Goal: Information Seeking & Learning: Learn about a topic

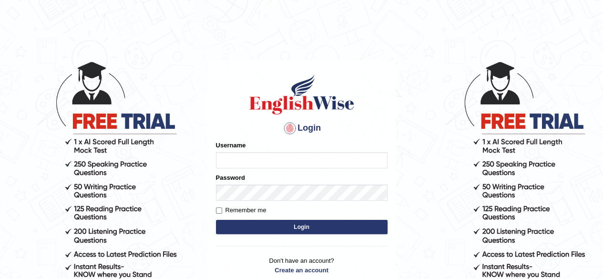
type input "RR12345"
click at [316, 225] on button "Login" at bounding box center [301, 227] width 171 height 14
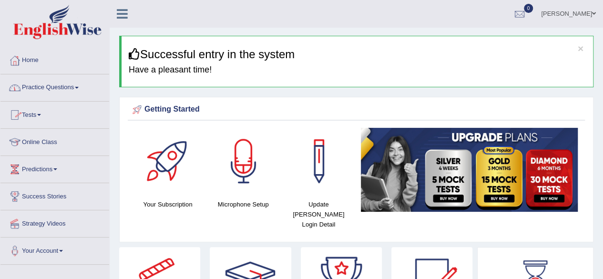
click at [57, 94] on link "Practice Questions" at bounding box center [54, 86] width 109 height 24
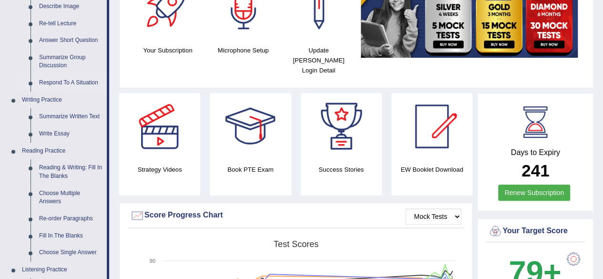
scroll to position [154, 0]
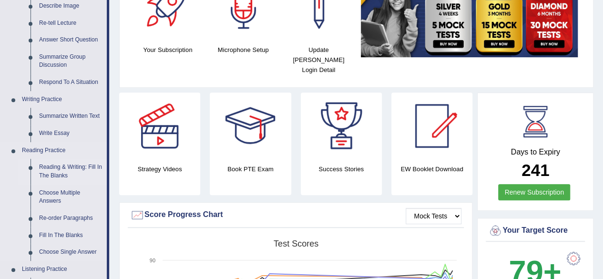
click at [62, 164] on link "Reading & Writing: Fill In The Blanks" at bounding box center [71, 171] width 72 height 25
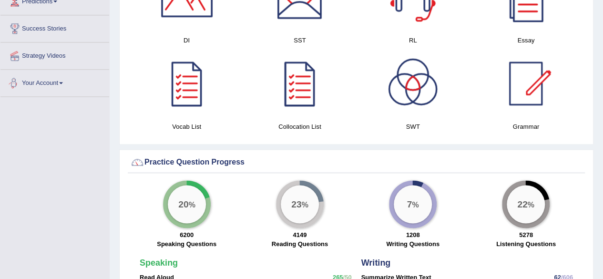
scroll to position [586, 0]
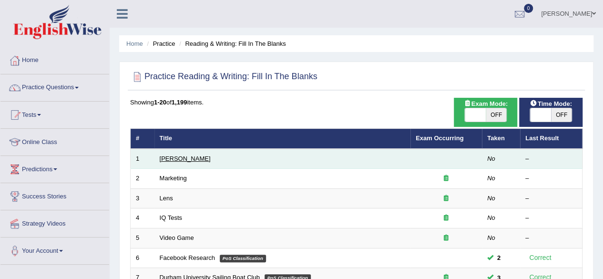
click at [192, 155] on link "[PERSON_NAME]" at bounding box center [185, 158] width 51 height 7
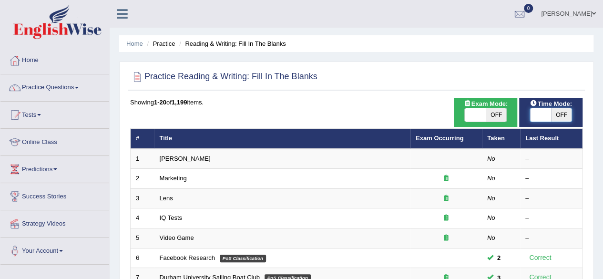
click at [534, 112] on span at bounding box center [540, 114] width 21 height 13
checkbox input "true"
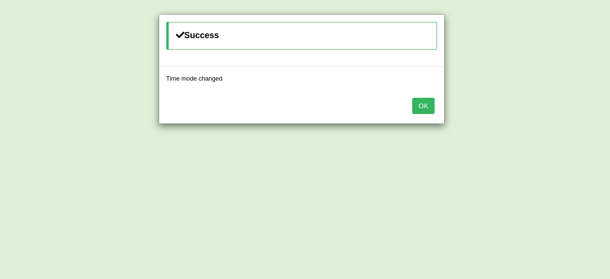
click at [430, 101] on button "OK" at bounding box center [423, 106] width 22 height 16
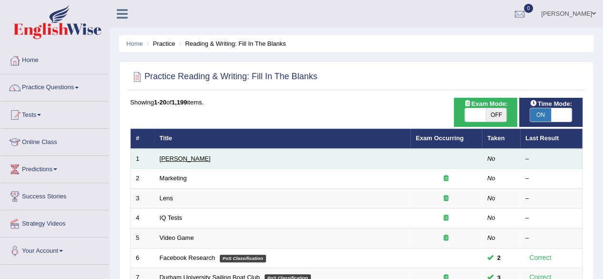
click at [177, 155] on link "[PERSON_NAME]" at bounding box center [185, 158] width 51 height 7
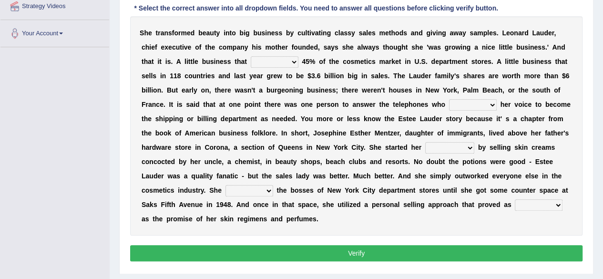
scroll to position [180, 0]
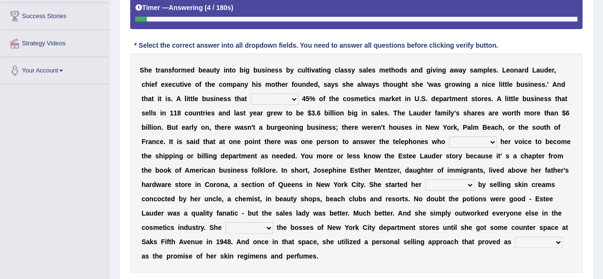
click at [285, 97] on select "has controls makes maintains" at bounding box center [275, 98] width 48 height 11
select select "has"
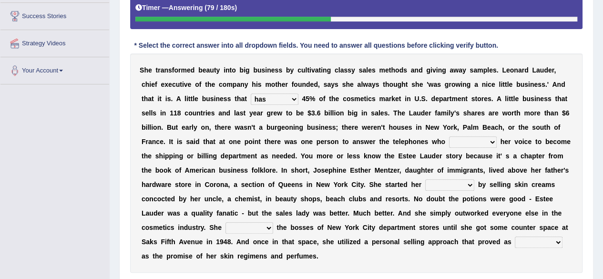
click at [251, 93] on select "has controls makes maintains" at bounding box center [275, 98] width 48 height 11
click at [469, 142] on select "switched changed raised used" at bounding box center [473, 141] width 48 height 11
select select "changed"
click at [449, 136] on select "switched changed raised used" at bounding box center [473, 141] width 48 height 11
click at [433, 182] on select "job institute companion enterprise" at bounding box center [449, 184] width 49 height 11
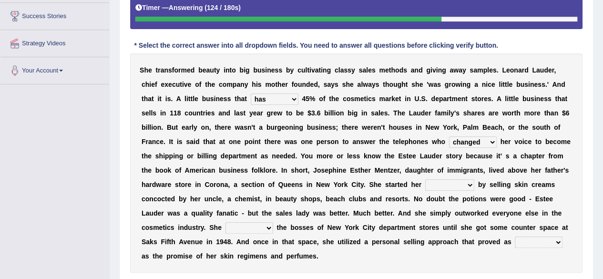
select select "enterprise"
click at [425, 179] on select "job institute companion enterprise" at bounding box center [449, 184] width 49 height 11
click at [237, 227] on select "stated bridged stalked heaved" at bounding box center [249, 227] width 48 height 11
click at [225, 222] on select "stated bridged stalked heaved" at bounding box center [249, 227] width 48 height 11
click at [545, 242] on select "potent ruthless potential expensive" at bounding box center [538, 241] width 48 height 11
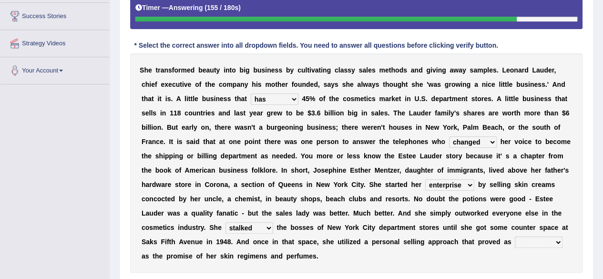
click at [258, 227] on select "stated bridged stalked heaved" at bounding box center [249, 227] width 48 height 11
select select "stated"
click at [225, 222] on select "stated bridged stalked heaved" at bounding box center [249, 227] width 48 height 11
click at [551, 238] on select "potent ruthless potential expensive" at bounding box center [538, 241] width 48 height 11
select select "potential"
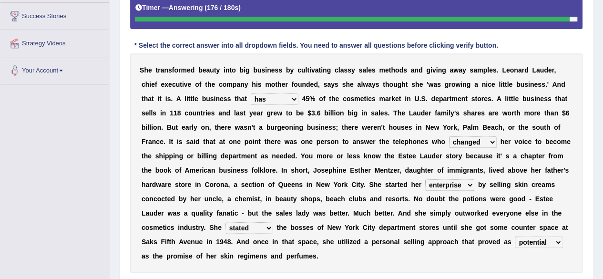
click at [514, 236] on select "potent ruthless potential expensive" at bounding box center [538, 241] width 48 height 11
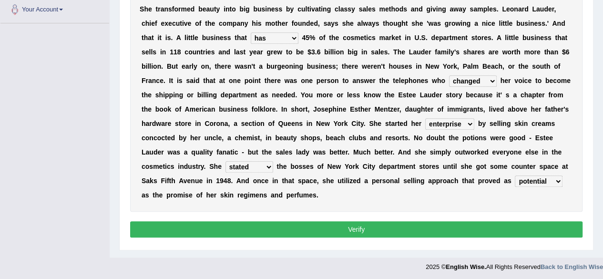
click at [442, 227] on button "Verify" at bounding box center [356, 229] width 452 height 16
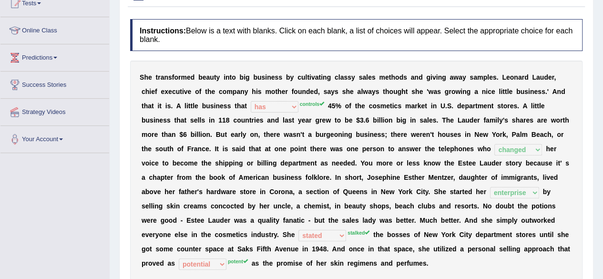
scroll to position [0, 0]
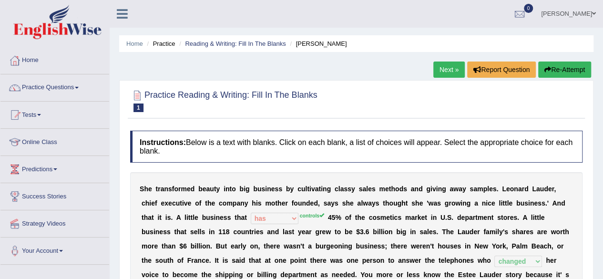
click at [559, 67] on button "Re-Attempt" at bounding box center [564, 69] width 53 height 16
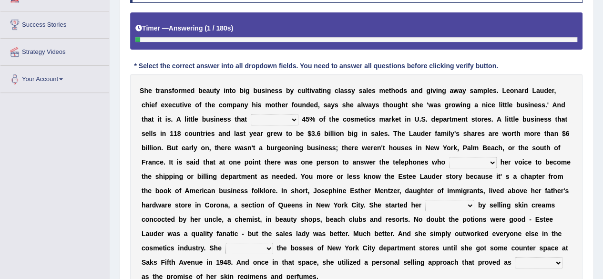
scroll to position [208, 0]
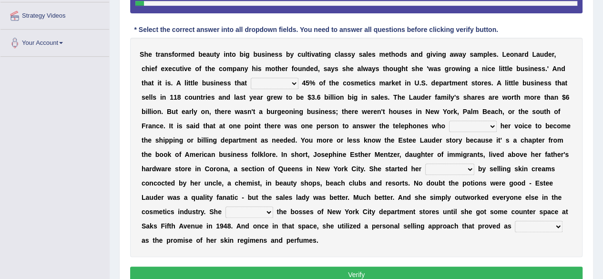
click at [282, 81] on select "has controls makes maintains" at bounding box center [275, 83] width 48 height 11
select select "controls"
click at [251, 78] on select "has controls makes maintains" at bounding box center [275, 83] width 48 height 11
click at [482, 121] on select "switched changed raised used" at bounding box center [473, 126] width 48 height 11
select select "changed"
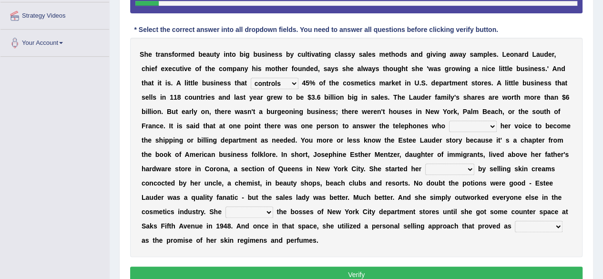
click at [449, 121] on select "switched changed raised used" at bounding box center [473, 126] width 48 height 11
click at [454, 166] on select "job institute companion enterprise" at bounding box center [449, 168] width 49 height 11
select select "enterprise"
click at [425, 163] on select "job institute companion enterprise" at bounding box center [449, 168] width 49 height 11
click at [242, 211] on select "stated bridged stalked heaved" at bounding box center [249, 211] width 48 height 11
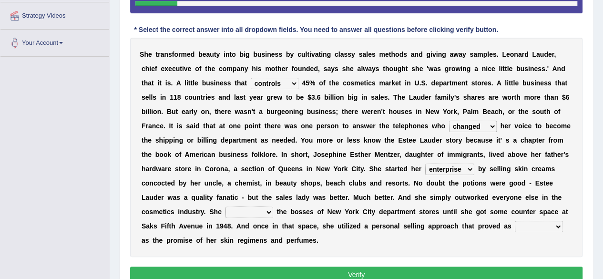
select select "stalked"
click at [225, 206] on select "stated bridged stalked heaved" at bounding box center [249, 211] width 48 height 11
click at [542, 225] on select "potent ruthless potential expensive" at bounding box center [538, 226] width 48 height 11
select select "potent"
click at [514, 221] on select "potent ruthless potential expensive" at bounding box center [538, 226] width 48 height 11
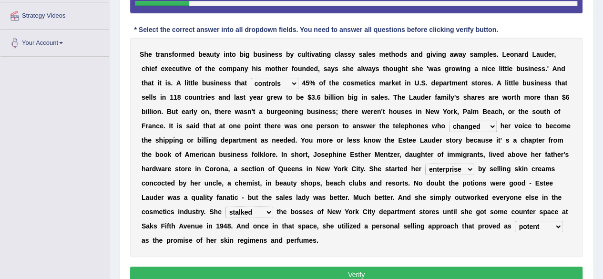
click at [333, 269] on button "Verify" at bounding box center [356, 274] width 452 height 16
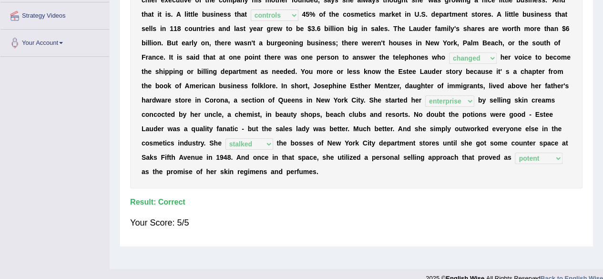
scroll to position [0, 0]
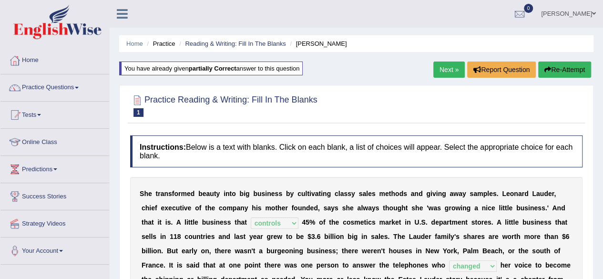
click at [445, 67] on link "Next »" at bounding box center [448, 69] width 31 height 16
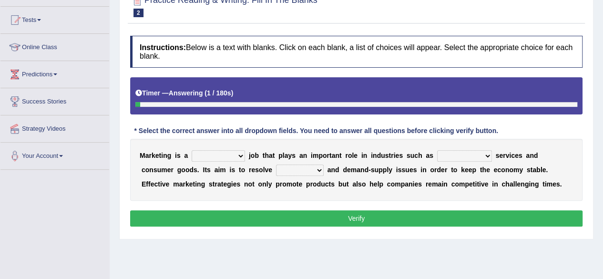
click at [230, 154] on select "professional flexible parochial descriptive" at bounding box center [217, 155] width 53 height 11
select select "flexible"
click at [191, 150] on select "professional flexible parochial descriptive" at bounding box center [217, 155] width 53 height 11
click at [478, 152] on select "civil financial conventional foremost" at bounding box center [464, 155] width 55 height 11
select select "civil"
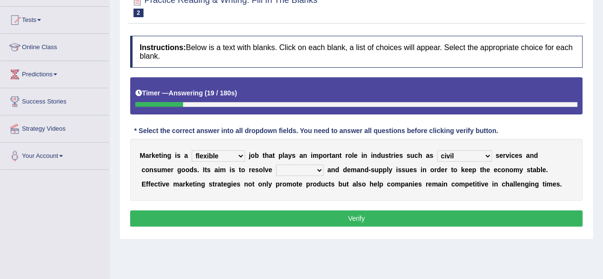
click at [437, 150] on select "civil financial conventional foremost" at bounding box center [464, 155] width 55 height 11
click at [276, 165] on select "imbalance excess symmetry budget" at bounding box center [300, 169] width 48 height 11
select select "imbalance"
click at [276, 164] on select "imbalance excess symmetry budget" at bounding box center [300, 169] width 48 height 11
click at [251, 218] on button "Verify" at bounding box center [356, 218] width 452 height 16
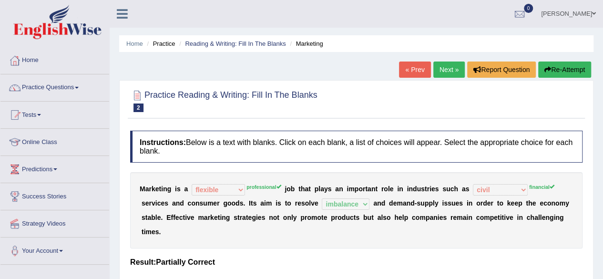
click at [563, 77] on button "Re-Attempt" at bounding box center [564, 69] width 53 height 16
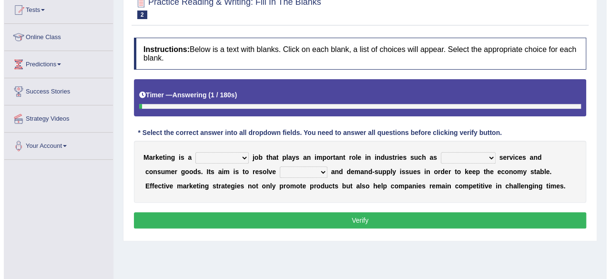
scroll to position [106, 0]
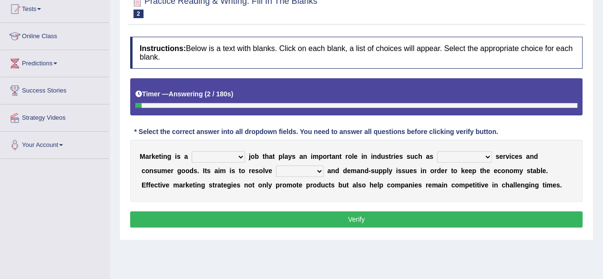
click at [227, 151] on select "professional flexible parochial descriptive" at bounding box center [217, 156] width 53 height 11
select select "professional"
click at [191, 151] on select "professional flexible parochial descriptive" at bounding box center [217, 156] width 53 height 11
click at [481, 151] on select "civil financial conventional foremost" at bounding box center [464, 156] width 55 height 11
select select "financial"
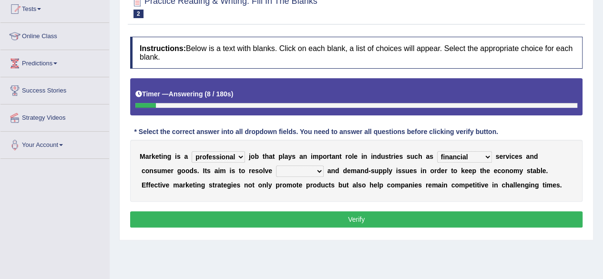
click at [437, 151] on select "civil financial conventional foremost" at bounding box center [464, 156] width 55 height 11
click at [276, 169] on select "imbalance excess symmetry budget" at bounding box center [300, 170] width 48 height 11
select select "imbalance"
click at [276, 165] on select "imbalance excess symmetry budget" at bounding box center [300, 170] width 48 height 11
click at [267, 223] on button "Verify" at bounding box center [356, 219] width 452 height 16
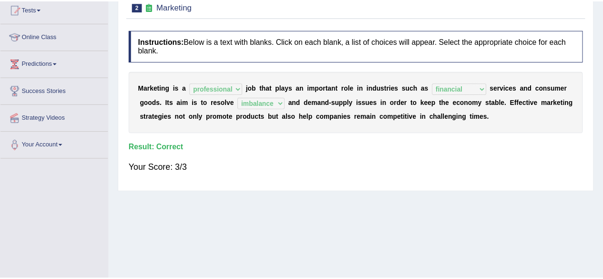
scroll to position [0, 0]
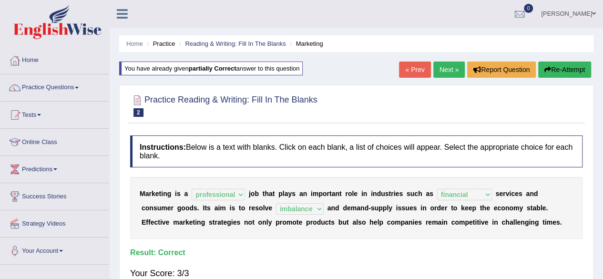
click at [443, 74] on link "Next »" at bounding box center [448, 69] width 31 height 16
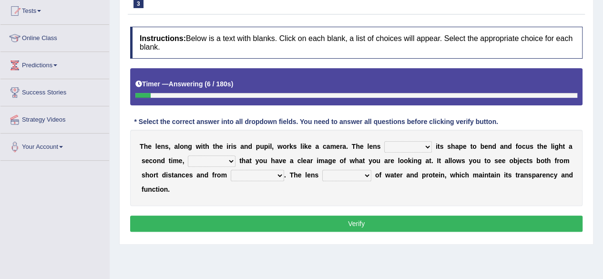
click at [417, 143] on select "adjusts shows selects presents" at bounding box center [408, 146] width 48 height 11
select select "adjusts"
click at [384, 141] on select "adjusts shows selects presents" at bounding box center [408, 146] width 48 height 11
click at [201, 161] on select "ensures to ensure ensure ensured" at bounding box center [212, 160] width 48 height 11
click at [216, 157] on select "ensures to ensure ensure ensured" at bounding box center [212, 160] width 48 height 11
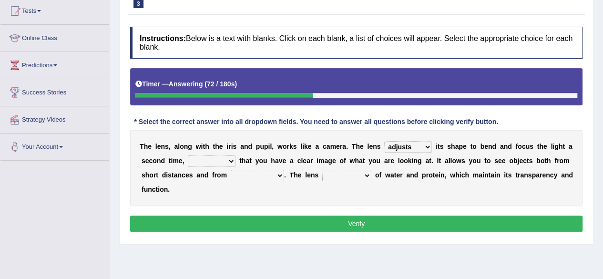
select select "to ensure"
click at [188, 155] on select "ensures to ensure ensure ensured" at bounding box center [212, 160] width 48 height 11
click at [262, 173] on select "far away in between further apart all along" at bounding box center [257, 175] width 53 height 11
select select "far away"
click at [231, 170] on select "far away in between further apart all along" at bounding box center [257, 175] width 53 height 11
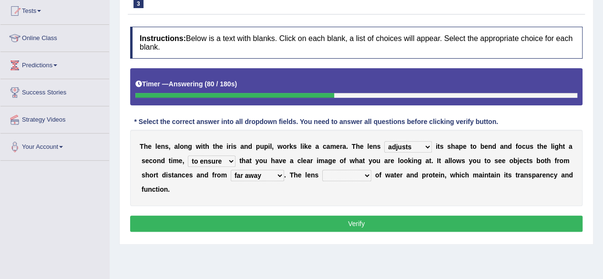
click at [341, 178] on select "constitutes comprises composes consists" at bounding box center [346, 175] width 49 height 11
select select "comprises"
click at [322, 170] on select "constitutes comprises composes consists" at bounding box center [346, 175] width 49 height 11
click at [338, 228] on button "Verify" at bounding box center [356, 223] width 452 height 16
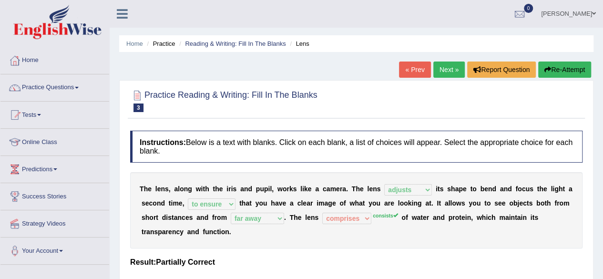
click at [449, 70] on link "Next »" at bounding box center [448, 69] width 31 height 16
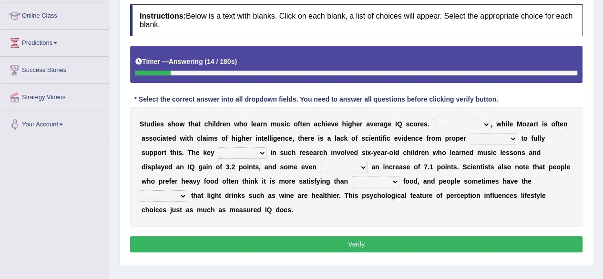
scroll to position [127, 0]
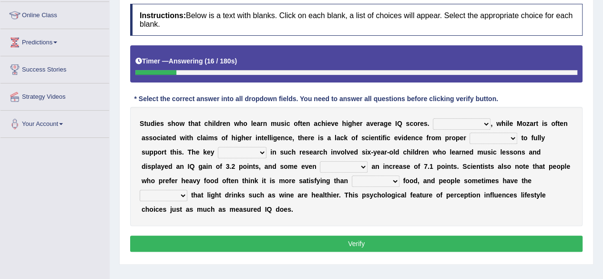
click at [449, 121] on select "However Therefore Consequently While" at bounding box center [462, 123] width 58 height 11
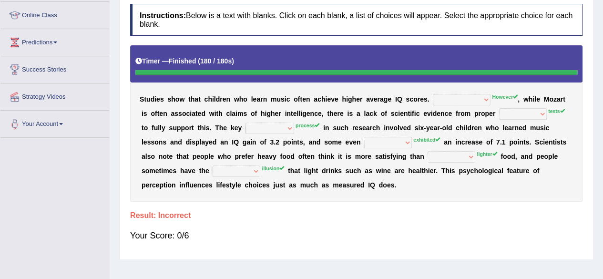
scroll to position [0, 0]
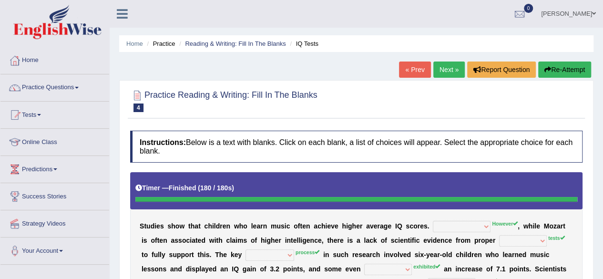
click at [557, 65] on button "Re-Attempt" at bounding box center [564, 69] width 53 height 16
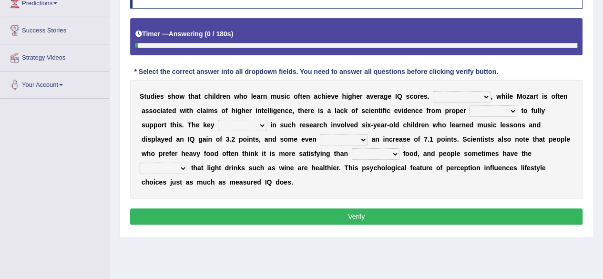
scroll to position [170, 0]
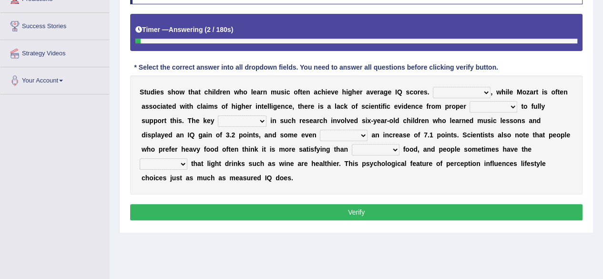
click at [471, 91] on select "However Therefore Consequently While" at bounding box center [462, 92] width 58 height 11
select select "However"
click at [433, 87] on select "However Therefore Consequently While" at bounding box center [462, 92] width 58 height 11
click at [504, 103] on select "test tests testing tested" at bounding box center [493, 106] width 48 height 11
select select "testing"
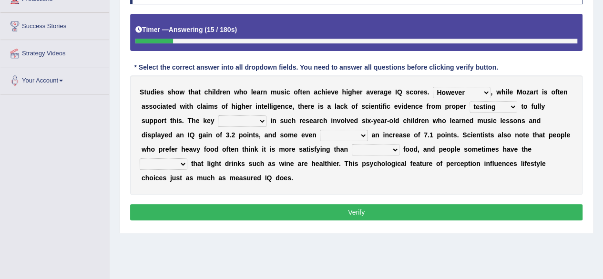
click at [469, 101] on select "test tests testing tested" at bounding box center [493, 106] width 48 height 11
click at [221, 119] on select "process goal implication odd" at bounding box center [242, 120] width 49 height 11
select select "process"
click at [218, 115] on select "process goal implication odd" at bounding box center [242, 120] width 49 height 11
click at [320, 135] on select "exhibited taught learned threatened" at bounding box center [344, 135] width 48 height 11
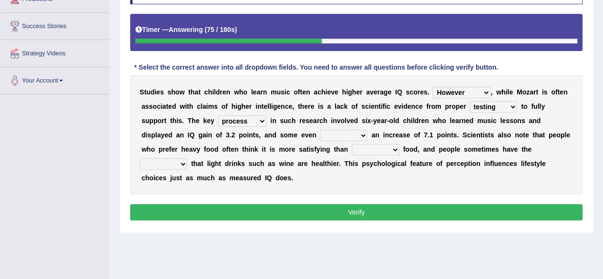
select select "taught"
click at [320, 130] on select "exhibited taught learned threatened" at bounding box center [344, 135] width 48 height 11
click at [352, 147] on select "choosy lighter cushiony spooky" at bounding box center [376, 149] width 48 height 11
select select "choosy"
click at [352, 144] on select "choosy lighter cushiony spooky" at bounding box center [376, 149] width 48 height 11
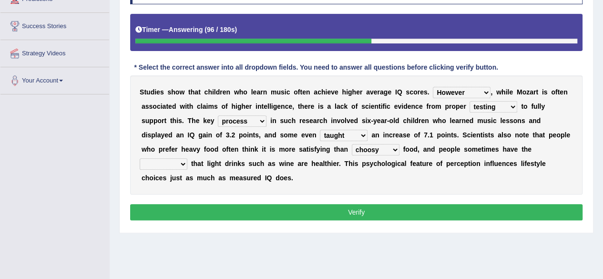
click at [187, 158] on select "illusion sight anecdote intention" at bounding box center [164, 163] width 48 height 11
select select "anecdote"
click at [187, 158] on select "illusion sight anecdote intention" at bounding box center [164, 163] width 48 height 11
click at [452, 214] on button "Verify" at bounding box center [356, 212] width 452 height 16
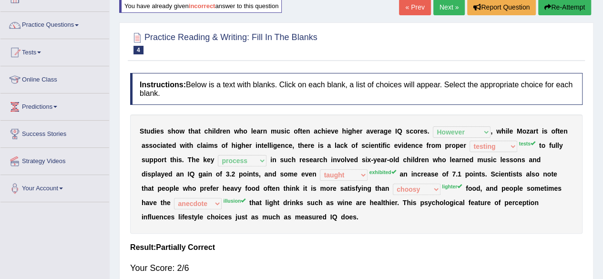
scroll to position [0, 0]
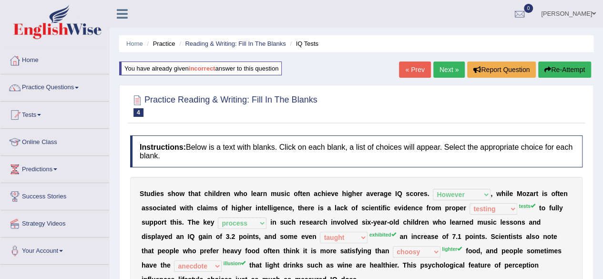
click at [564, 67] on button "Re-Attempt" at bounding box center [564, 69] width 53 height 16
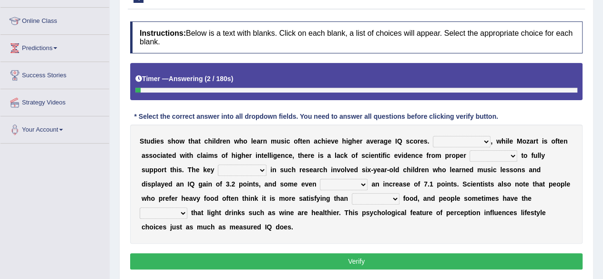
select select "However"
click at [433, 136] on select "However Therefore Consequently While" at bounding box center [462, 141] width 58 height 11
click at [488, 154] on select "test tests testing tested" at bounding box center [493, 155] width 48 height 11
select select "tests"
click at [469, 150] on select "test tests testing tested" at bounding box center [493, 155] width 48 height 11
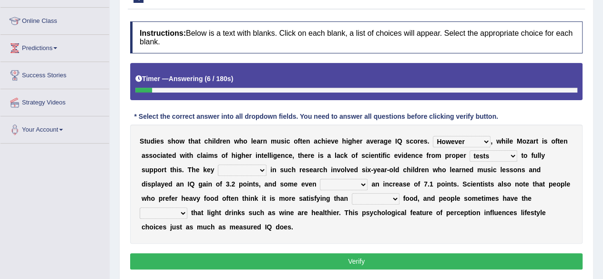
click at [226, 168] on select "process goal implication odd" at bounding box center [242, 169] width 49 height 11
click at [218, 164] on select "process goal implication odd" at bounding box center [242, 169] width 49 height 11
click at [218, 167] on select "process goal implication odd" at bounding box center [242, 169] width 49 height 11
select select "process"
click at [218, 164] on select "process goal implication odd" at bounding box center [242, 169] width 49 height 11
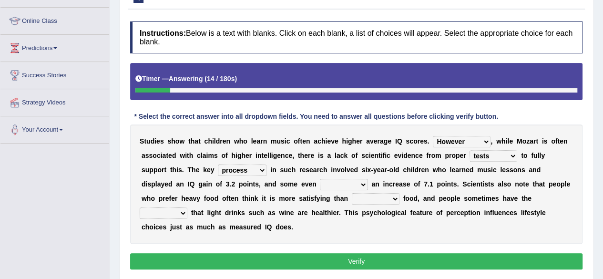
click at [320, 180] on select "exhibited taught learned threatened" at bounding box center [344, 184] width 48 height 11
click at [320, 179] on select "exhibited taught learned threatened" at bounding box center [344, 184] width 48 height 11
click at [352, 197] on select "choosy lighter cushiony spooky" at bounding box center [376, 198] width 48 height 11
drag, startPoint x: 294, startPoint y: 184, endPoint x: 291, endPoint y: 227, distance: 43.0
click at [291, 227] on div "S t u d i e s s h o w t h a t c h i l d r e n w h o l e a r n m u s i c o f t e…" at bounding box center [356, 183] width 452 height 119
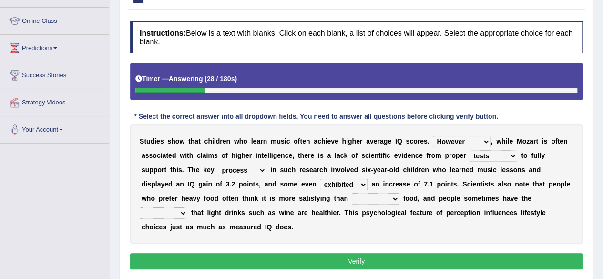
select select "learned"
click at [320, 179] on select "exhibited taught learned threatened" at bounding box center [344, 184] width 48 height 11
click at [352, 199] on select "choosy lighter cushiony spooky" at bounding box center [376, 198] width 48 height 11
select select "lighter"
click at [352, 193] on select "choosy lighter cushiony spooky" at bounding box center [376, 198] width 48 height 11
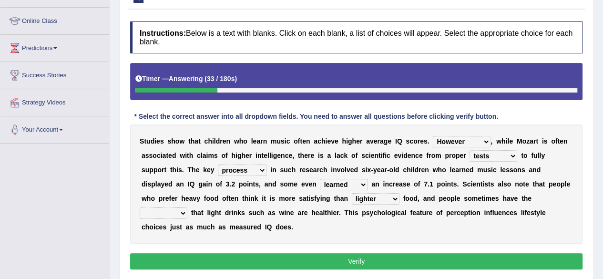
click at [187, 207] on select "illusion sight anecdote intention" at bounding box center [164, 212] width 48 height 11
select select "illusion"
click at [187, 207] on select "illusion sight anecdote intention" at bounding box center [164, 212] width 48 height 11
click at [418, 266] on button "Verify" at bounding box center [356, 261] width 452 height 16
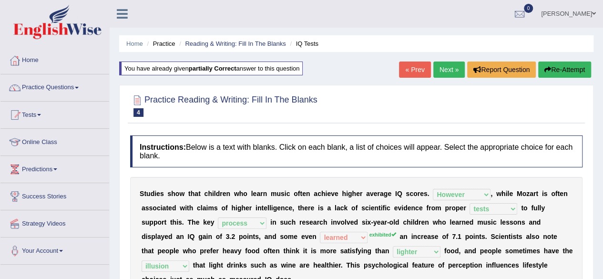
click at [450, 68] on link "Next »" at bounding box center [448, 69] width 31 height 16
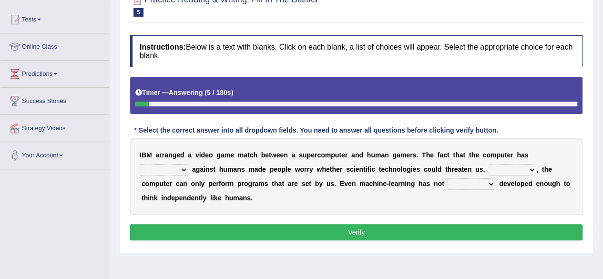
click at [165, 167] on select "competed fought acted challenged" at bounding box center [164, 169] width 49 height 11
select select "competed"
click at [140, 164] on select "competed fought acted challenged" at bounding box center [164, 169] width 49 height 11
click at [499, 171] on select "Moreover However Thus So" at bounding box center [512, 169] width 48 height 11
select select "Thus"
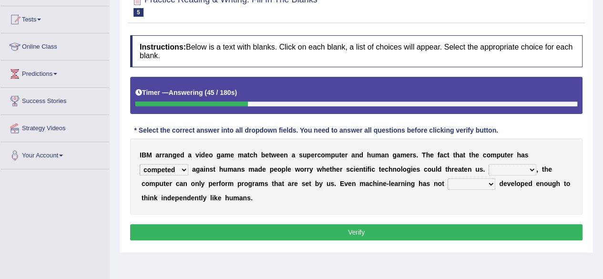
click at [488, 164] on select "Moreover However Thus So" at bounding box center [512, 169] width 48 height 11
click at [469, 184] on select "yet still only just" at bounding box center [471, 183] width 48 height 11
select select "yet"
click at [447, 178] on select "yet still only just" at bounding box center [471, 183] width 48 height 11
click at [171, 167] on select "competed fought acted challenged" at bounding box center [164, 169] width 49 height 11
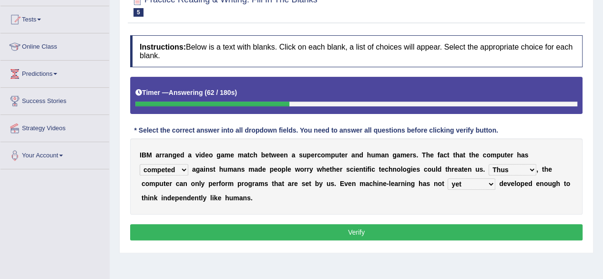
click at [236, 232] on button "Verify" at bounding box center [356, 232] width 452 height 16
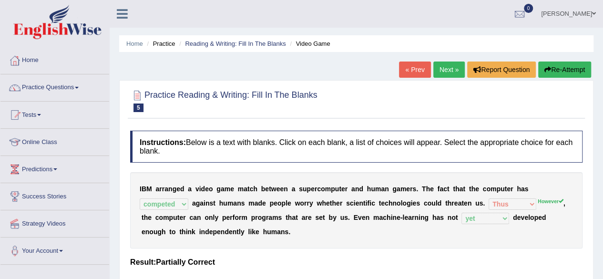
click at [440, 74] on link "Next »" at bounding box center [448, 69] width 31 height 16
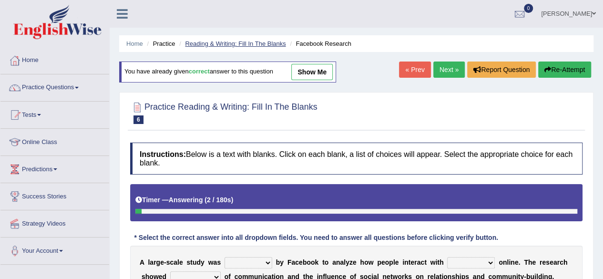
click at [264, 44] on link "Reading & Writing: Fill In The Blanks" at bounding box center [235, 43] width 101 height 7
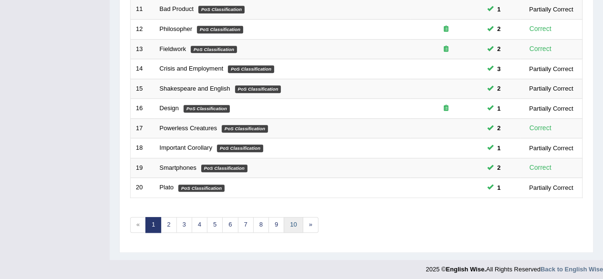
click at [286, 221] on link "10" at bounding box center [292, 225] width 19 height 16
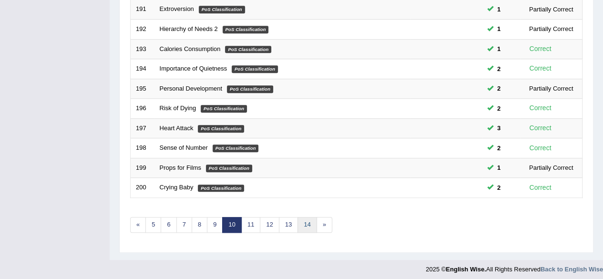
scroll to position [347, 0]
click at [297, 221] on link "14" at bounding box center [306, 225] width 19 height 16
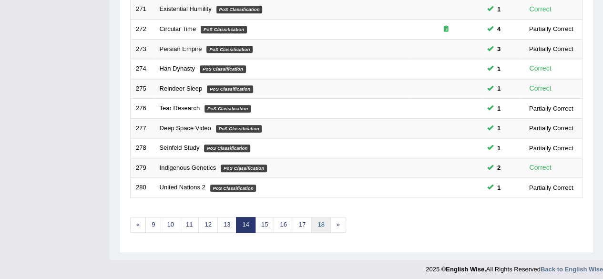
click at [320, 220] on link "18" at bounding box center [320, 225] width 19 height 16
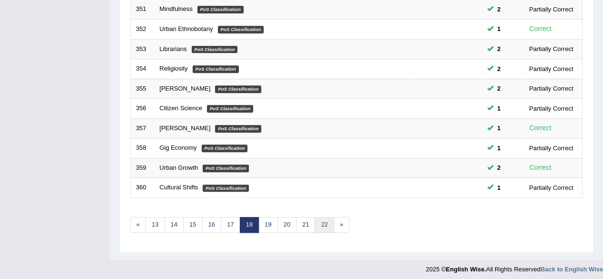
click at [320, 220] on link "22" at bounding box center [323, 225] width 19 height 16
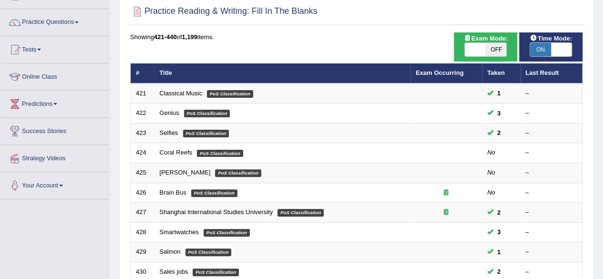
scroll to position [68, 0]
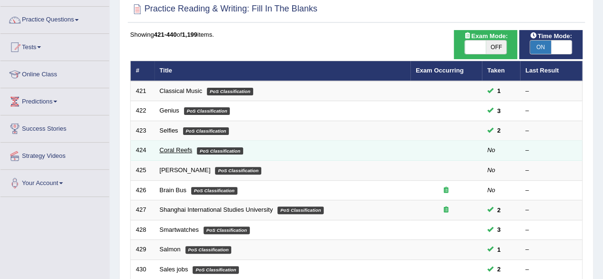
click at [176, 147] on link "Coral Reefs" at bounding box center [176, 149] width 33 height 7
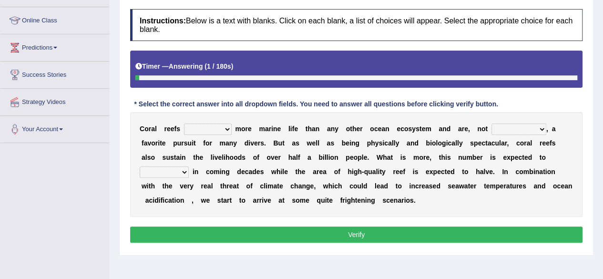
click at [211, 127] on select "curb harvest support cultivate" at bounding box center [208, 128] width 48 height 11
select select "support"
click at [184, 123] on select "curb harvest support cultivate" at bounding box center [208, 128] width 48 height 11
click at [514, 136] on div "C o r a l r e e f s curb harvest support cultivate m o r e m a r i n e l i f e …" at bounding box center [356, 164] width 452 height 105
click at [518, 127] on select "seemingly specifically demandingly surprisingly" at bounding box center [518, 128] width 55 height 11
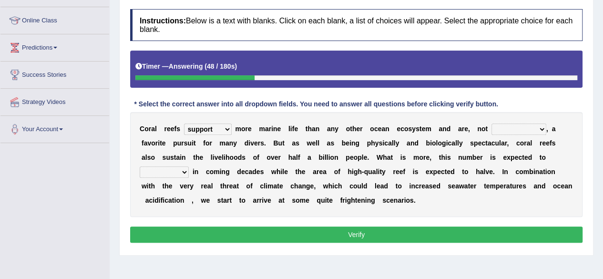
select select "surprisingly"
click at [491, 123] on select "seemingly specifically demandingly surprisingly" at bounding box center [518, 128] width 55 height 11
click at [173, 170] on select "appear double countdown unravel" at bounding box center [164, 171] width 49 height 11
select select "double"
click at [140, 166] on select "appear double countdown unravel" at bounding box center [164, 171] width 49 height 11
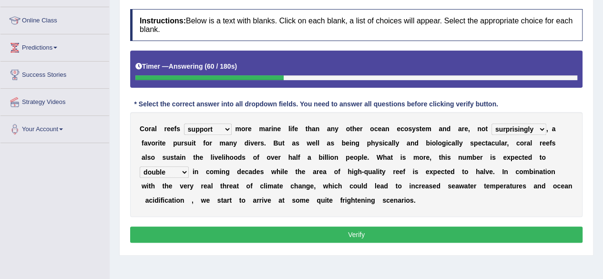
click at [334, 232] on button "Verify" at bounding box center [356, 234] width 452 height 16
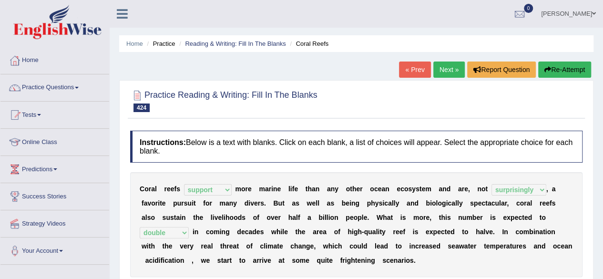
click at [435, 71] on link "Next »" at bounding box center [448, 69] width 31 height 16
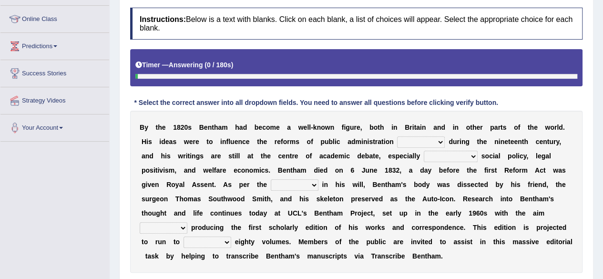
scroll to position [124, 0]
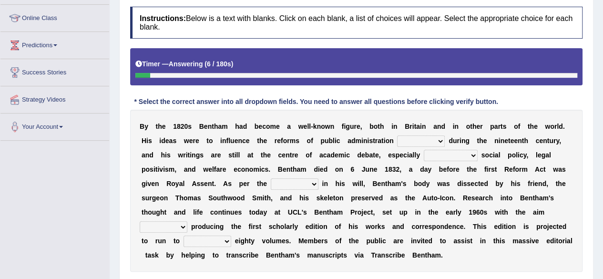
click at [426, 144] on select "made caused taken happened" at bounding box center [421, 140] width 48 height 11
select select "made"
click at [397, 135] on select "made caused taken happened" at bounding box center [421, 140] width 48 height 11
click at [444, 153] on select "as regards compared to as long as in case of" at bounding box center [450, 155] width 54 height 11
select select "in case of"
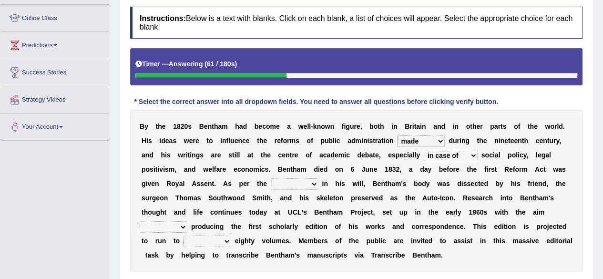
click at [423, 150] on select "as regards compared to as long as in case of" at bounding box center [450, 155] width 54 height 11
click at [298, 178] on select "directions parts categories levels" at bounding box center [295, 183] width 48 height 11
select select "directions"
click at [271, 178] on select "directions parts categories levels" at bounding box center [295, 183] width 48 height 11
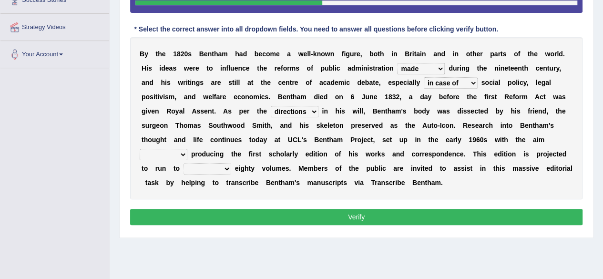
scroll to position [198, 0]
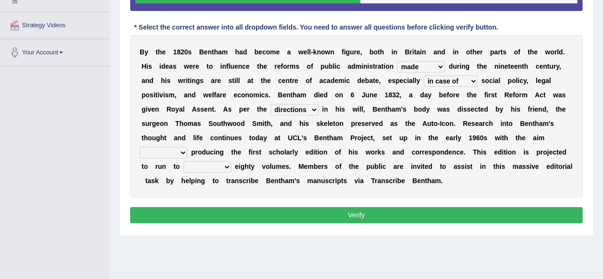
click at [152, 149] on select "for about as of" at bounding box center [164, 152] width 48 height 11
select select "for"
click at [140, 147] on select "for about as of" at bounding box center [164, 152] width 48 height 11
click at [215, 164] on select "mostly almost just some" at bounding box center [207, 166] width 48 height 11
select select "almost"
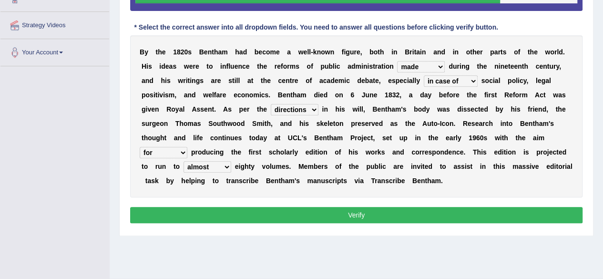
click at [183, 161] on select "mostly almost just some" at bounding box center [207, 166] width 48 height 11
click at [216, 221] on button "Verify" at bounding box center [356, 215] width 452 height 16
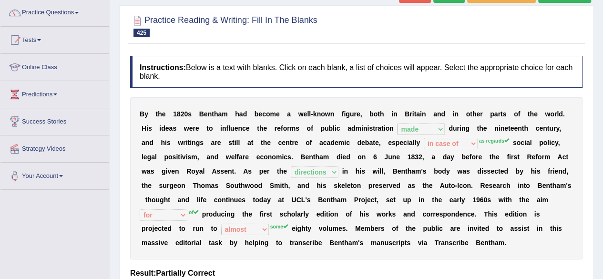
scroll to position [0, 0]
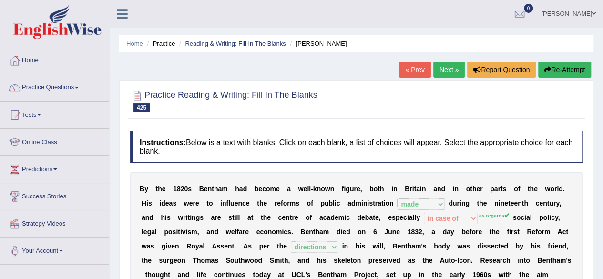
click at [553, 64] on button "Re-Attempt" at bounding box center [564, 69] width 53 height 16
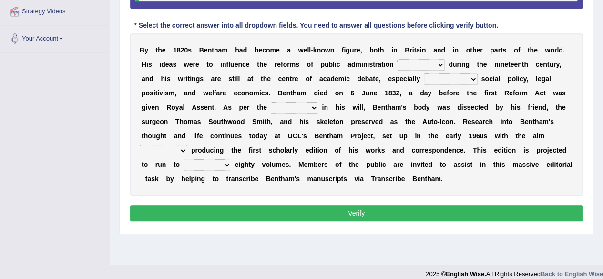
click at [428, 61] on select "made caused taken happened" at bounding box center [421, 64] width 48 height 11
select select "happened"
click at [397, 59] on select "made caused taken happened" at bounding box center [421, 64] width 48 height 11
click at [459, 76] on select "as regards compared to as long as in case of" at bounding box center [450, 78] width 54 height 11
select select "as regards"
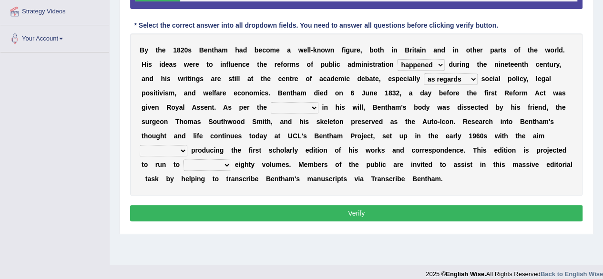
click at [423, 73] on select "as regards compared to as long as in case of" at bounding box center [450, 78] width 54 height 11
click at [300, 107] on select "directions parts categories levels" at bounding box center [295, 107] width 48 height 11
select select "directions"
click at [271, 102] on select "directions parts categories levels" at bounding box center [295, 107] width 48 height 11
click at [165, 145] on select "for about as of" at bounding box center [164, 150] width 48 height 11
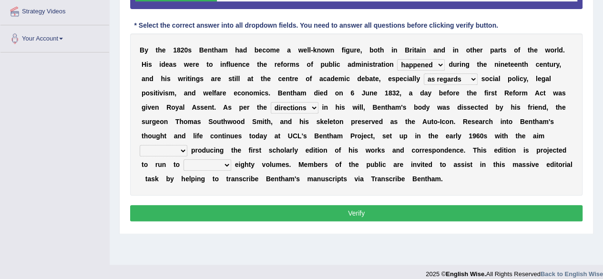
select select "of"
click at [140, 145] on select "for about as of" at bounding box center [164, 150] width 48 height 11
click at [211, 165] on select "mostly almost just some" at bounding box center [207, 164] width 48 height 11
select select "some"
click at [183, 159] on select "mostly almost just some" at bounding box center [207, 164] width 48 height 11
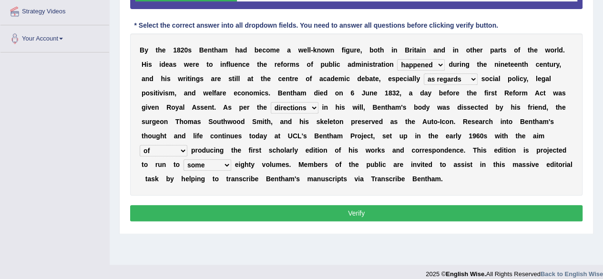
click at [211, 218] on button "Verify" at bounding box center [356, 213] width 452 height 16
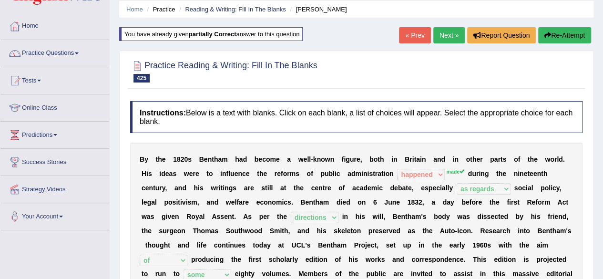
scroll to position [35, 0]
click at [437, 41] on link "Next »" at bounding box center [448, 35] width 31 height 16
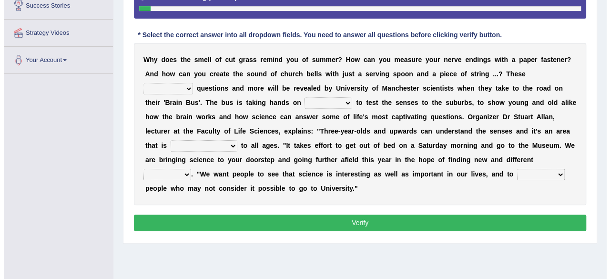
scroll to position [191, 0]
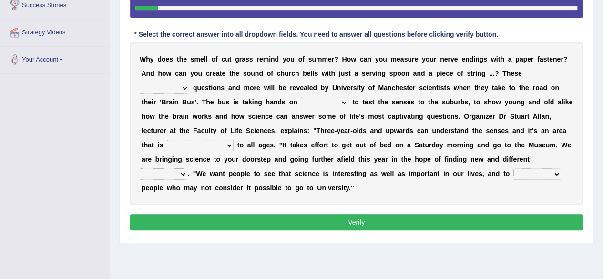
click at [167, 90] on select "fascinating unattended gratuitous underlying" at bounding box center [165, 87] width 50 height 11
select select "fascinating"
click at [140, 82] on select "fascinating unattended gratuitous underlying" at bounding box center [165, 87] width 50 height 11
click at [319, 100] on select "activities mages facets revenues" at bounding box center [325, 102] width 48 height 11
select select "activities"
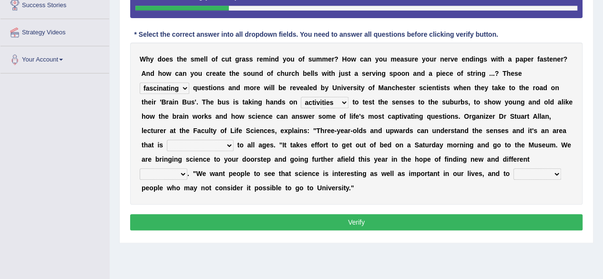
click at [301, 97] on select "activities mages facets revenues" at bounding box center [325, 102] width 48 height 11
click at [211, 144] on select "misleading disproportionate intriguing proximal" at bounding box center [200, 145] width 67 height 11
select select "intriguing"
click at [167, 140] on select "misleading disproportionate intriguing proximal" at bounding box center [200, 145] width 67 height 11
click at [168, 179] on div "W h y d o e s t h e s m e l l o f c u t g r a s s r e m i n d y o u o f s u m m…" at bounding box center [356, 123] width 452 height 162
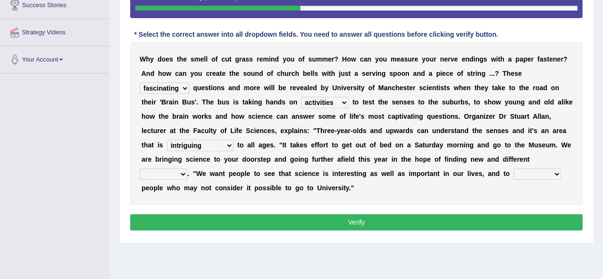
click at [172, 172] on select "groups mobs auditors audiences" at bounding box center [164, 173] width 48 height 11
select select "audiences"
click at [140, 168] on select "groups mobs auditors audiences" at bounding box center [164, 173] width 48 height 11
click at [534, 174] on select "force plead credit encourage" at bounding box center [537, 173] width 48 height 11
select select "encourage"
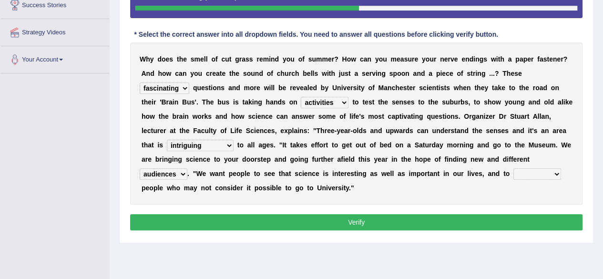
click at [513, 168] on select "force plead credit encourage" at bounding box center [537, 173] width 48 height 11
click at [536, 174] on select "force plead credit encourage" at bounding box center [537, 173] width 48 height 11
click at [451, 225] on button "Verify" at bounding box center [356, 222] width 452 height 16
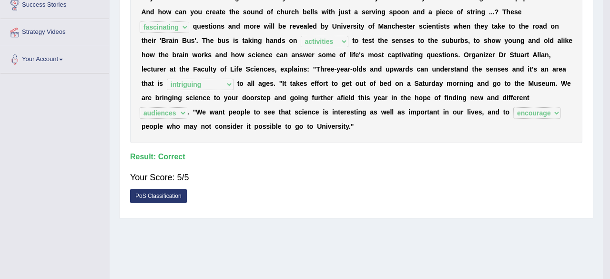
click at [451, 225] on div "Home Practice Reading & Writing: Fill In The Blanks Brain Bus « Prev Next » Rep…" at bounding box center [356, 47] width 493 height 476
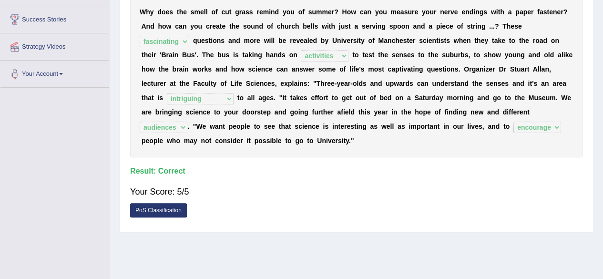
scroll to position [0, 0]
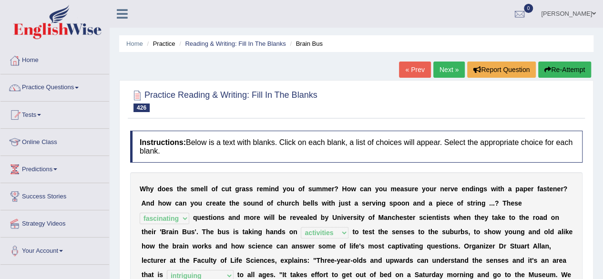
click at [443, 75] on link "Next »" at bounding box center [448, 69] width 31 height 16
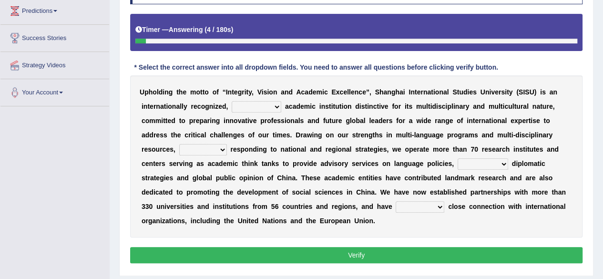
scroll to position [164, 0]
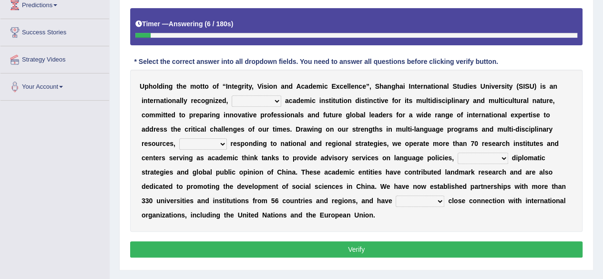
click at [264, 99] on select "universal amiable dishonest prestigious" at bounding box center [257, 100] width 50 height 11
select select "prestigious"
click at [232, 95] on select "universal amiable dishonest prestigious" at bounding box center [257, 100] width 50 height 11
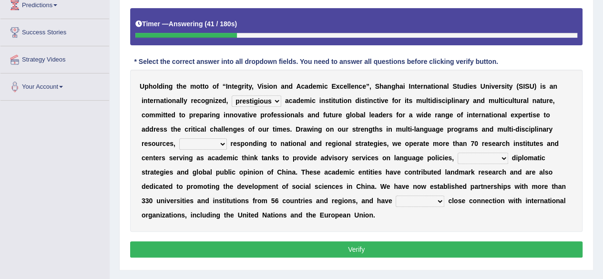
click at [211, 142] on select "of as with while" at bounding box center [203, 143] width 48 height 11
select select "while"
click at [179, 138] on select "of as with while" at bounding box center [203, 143] width 48 height 11
click at [198, 144] on select "of as with while" at bounding box center [203, 143] width 48 height 11
click at [494, 159] on select "city's country's university's province's" at bounding box center [482, 157] width 50 height 11
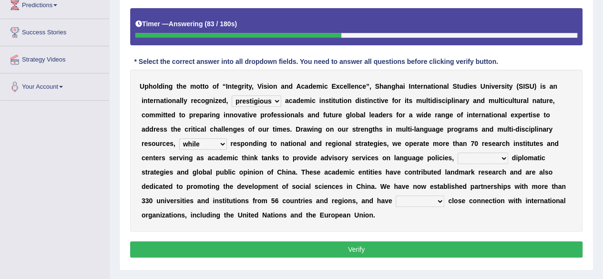
select select "country's"
click at [457, 152] on select "city's country's university's province's" at bounding box center [482, 157] width 50 height 11
click at [405, 204] on select "maintained disarmed displaced revised" at bounding box center [419, 200] width 49 height 11
select select "maintained"
click at [395, 195] on select "maintained disarmed displaced revised" at bounding box center [419, 200] width 49 height 11
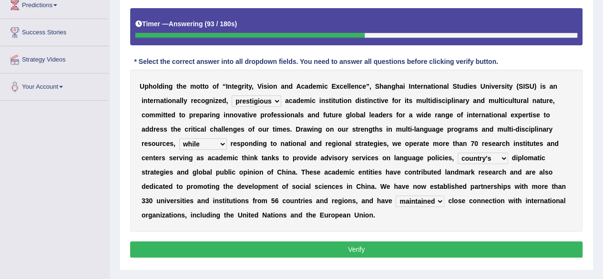
click at [393, 253] on button "Verify" at bounding box center [356, 249] width 452 height 16
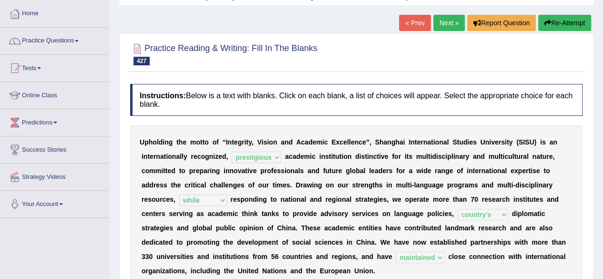
scroll to position [0, 0]
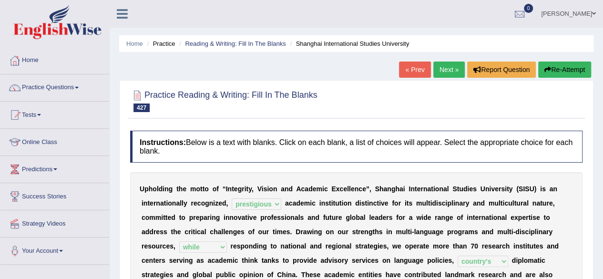
click at [449, 71] on link "Next »" at bounding box center [448, 69] width 31 height 16
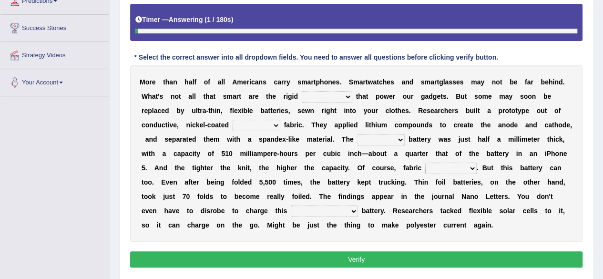
scroll to position [169, 0]
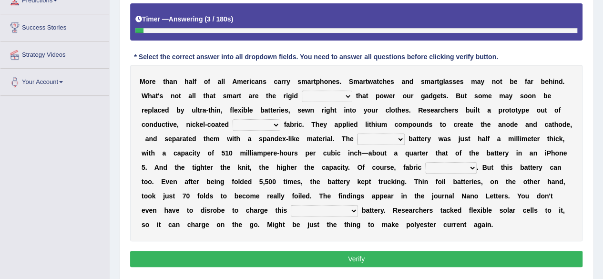
click at [331, 97] on select "carveries halfpennies batteries rhspdodies" at bounding box center [327, 96] width 50 height 11
select select "batteries"
click at [302, 91] on select "carveries halfpennies batteries rhspdodies" at bounding box center [327, 96] width 50 height 11
click at [259, 126] on select "polyester lesser giver prefigure" at bounding box center [256, 124] width 48 height 11
select select "polyester"
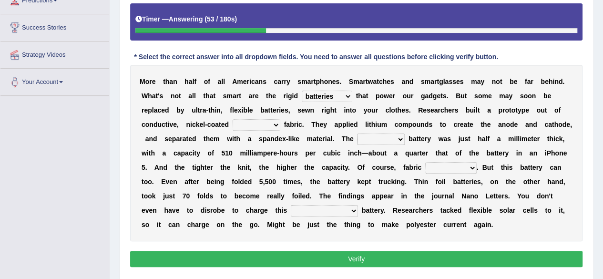
click at [232, 119] on select "polyester lesser giver prefigure" at bounding box center [256, 124] width 48 height 11
click at [390, 136] on select "finished unsifted drifnet shortlisted" at bounding box center [381, 138] width 48 height 11
select select "shortlisted"
click at [357, 133] on select "finished unsifted drifnet shortlisted" at bounding box center [381, 138] width 48 height 11
click at [458, 170] on select "tellers predictors wrinkles oppositions" at bounding box center [450, 167] width 51 height 11
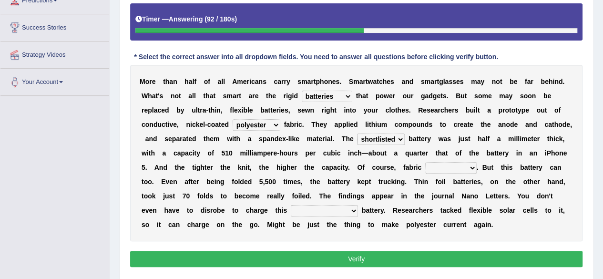
select select "wrinkles"
click at [425, 162] on select "tellers predictors wrinkles oppositions" at bounding box center [450, 167] width 51 height 11
click at [322, 210] on select "physicochemical unintentional wearable integral" at bounding box center [324, 210] width 67 height 11
select select "wearable"
click at [291, 205] on select "physicochemical unintentional wearable integral" at bounding box center [324, 210] width 67 height 11
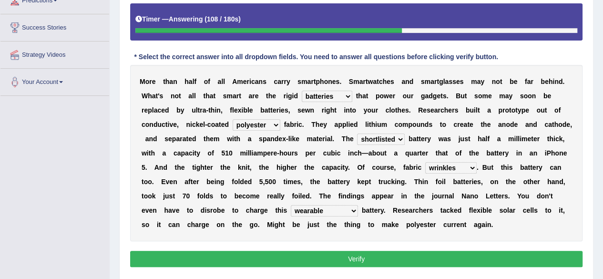
click at [326, 257] on button "Verify" at bounding box center [356, 259] width 452 height 16
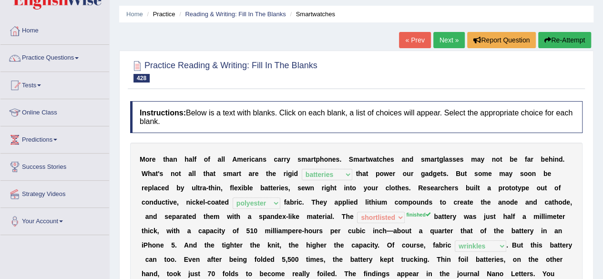
scroll to position [0, 0]
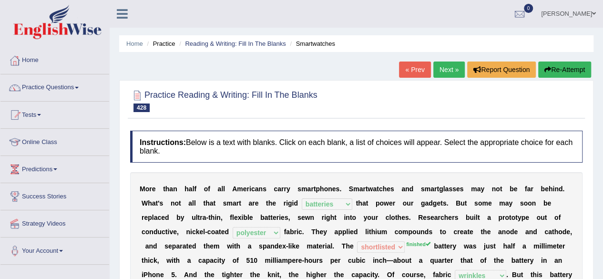
click at [439, 72] on link "Next »" at bounding box center [448, 69] width 31 height 16
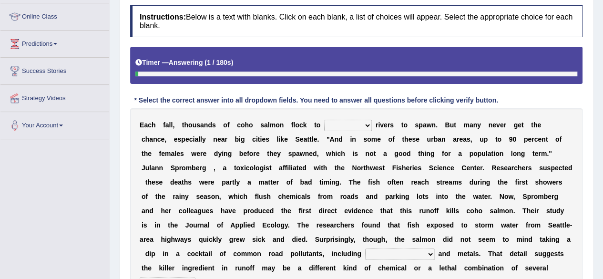
scroll to position [126, 0]
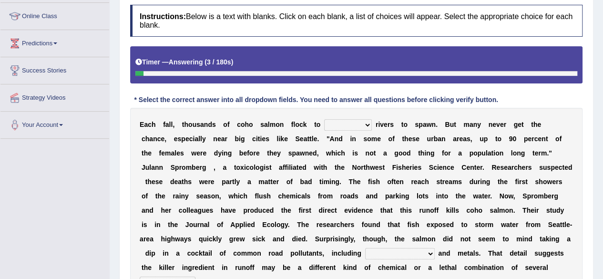
click at [345, 121] on select "protect meant rebuilt northwest" at bounding box center [348, 124] width 48 height 11
select select "protect"
click at [324, 119] on select "protect meant rebuilt northwest" at bounding box center [348, 124] width 48 height 11
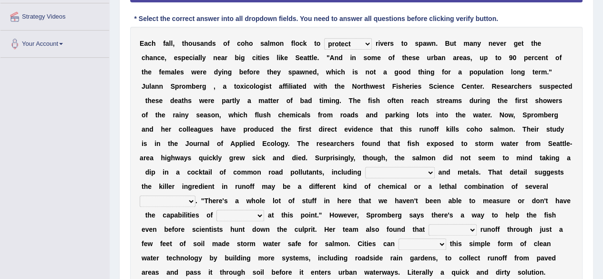
scroll to position [213, 0]
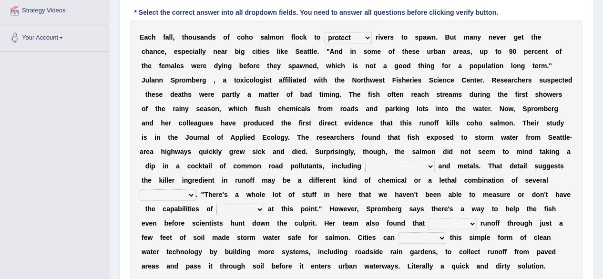
click at [365, 163] on select "hydrocarbons carcass mothers harness" at bounding box center [400, 166] width 70 height 11
select select "hydrocarbons"
click at [365, 161] on select "hydrocarbons carcass mothers harness" at bounding box center [400, 166] width 70 height 11
click at [195, 189] on select "compounds bloodhounds knockouts dropouts" at bounding box center [168, 194] width 56 height 11
select select "compounds"
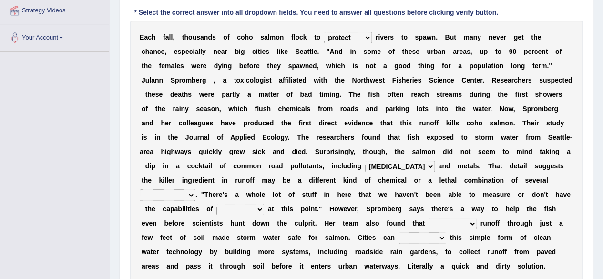
click at [195, 189] on select "compounds bloodhounds knockouts dropouts" at bounding box center [168, 194] width 56 height 11
click at [216, 207] on select "frittering measuring glistening heralding" at bounding box center [240, 208] width 48 height 11
select select "heralding"
click at [216, 203] on select "frittering measuring glistening heralding" at bounding box center [240, 208] width 48 height 11
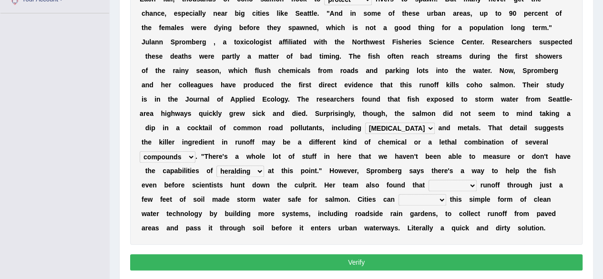
scroll to position [252, 0]
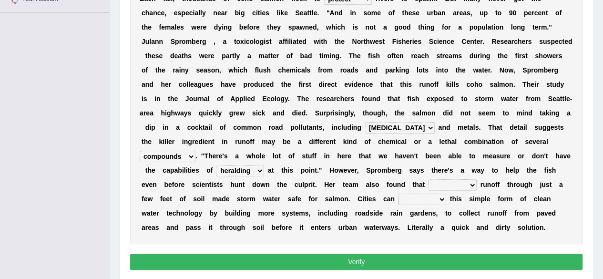
click at [428, 185] on select "stencilling pressuring pentioning filtering" at bounding box center [452, 184] width 48 height 11
select select "filtering"
click at [428, 179] on select "stencilling pressuring pentioning filtering" at bounding box center [452, 184] width 48 height 11
click at [398, 199] on select "polemicist littlest implement dissonant" at bounding box center [422, 198] width 48 height 11
select select "implement"
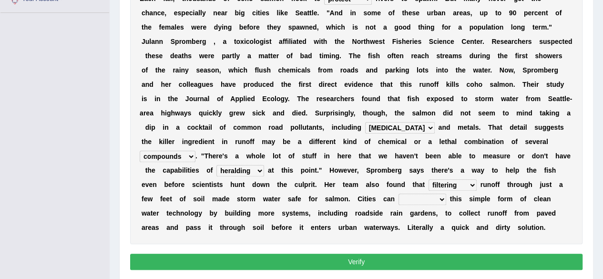
click at [398, 193] on select "polemicist littlest implement dissonant" at bounding box center [422, 198] width 48 height 11
click at [358, 261] on button "Verify" at bounding box center [356, 261] width 452 height 16
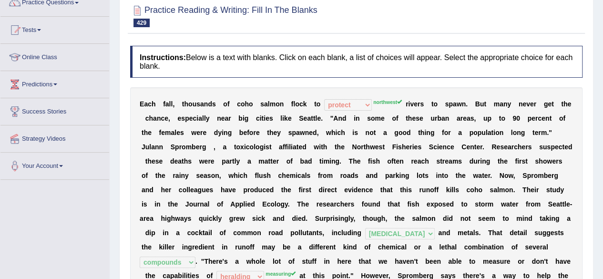
scroll to position [0, 0]
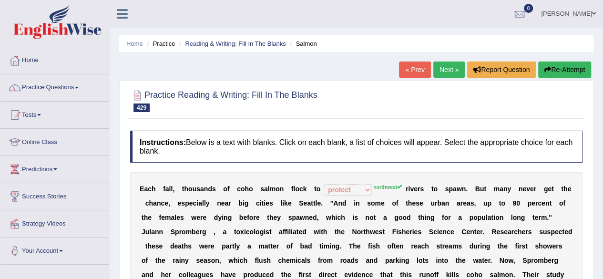
click at [450, 69] on link "Next »" at bounding box center [448, 69] width 31 height 16
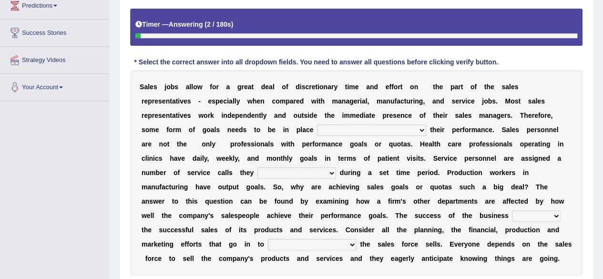
scroll to position [164, 0]
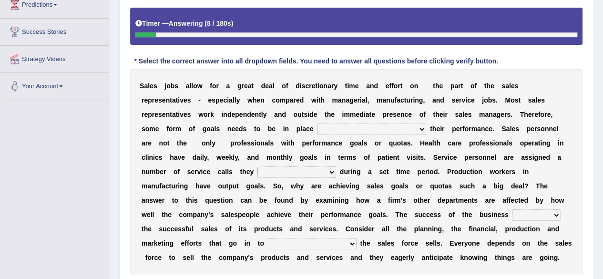
click at [406, 128] on select "as motive and guide should motivate and guide to help motivate and guide as hel…" at bounding box center [371, 128] width 109 height 11
select select "should motivate and guide"
click at [317, 123] on select "as motive and guide should motivate and guide to help motivate and guide as hel…" at bounding box center [371, 128] width 109 height 11
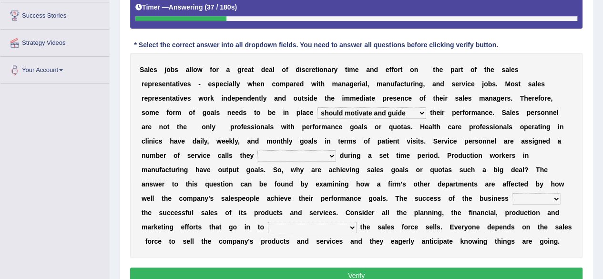
scroll to position [182, 0]
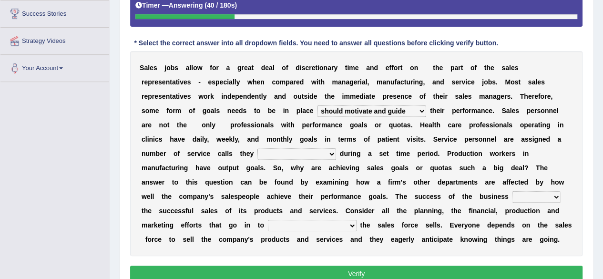
click at [293, 149] on select "can perform must perform often are performed might be performing" at bounding box center [296, 153] width 79 height 11
select select "must perform"
click at [257, 148] on select "can perform must perform often are performed might be performing" at bounding box center [296, 153] width 79 height 11
click at [540, 199] on select "hinges on is set at lasts until look ahead" at bounding box center [536, 196] width 49 height 11
select select "hinges on"
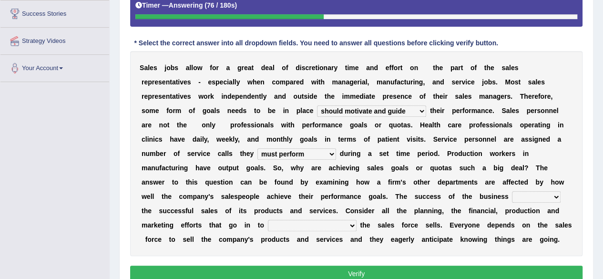
click at [512, 191] on select "hinges on is set at lasts until look ahead" at bounding box center [536, 196] width 49 height 11
click at [308, 229] on select "describing how producing what constructing how much analyzing where" at bounding box center [312, 225] width 89 height 11
select select "constructing how much"
click at [268, 220] on select "describing how producing what constructing how much analyzing where" at bounding box center [312, 225] width 89 height 11
click at [298, 276] on button "Verify" at bounding box center [356, 273] width 452 height 16
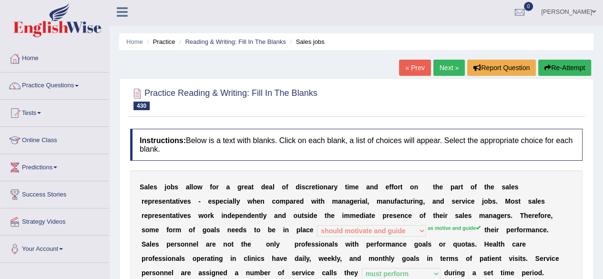
scroll to position [0, 0]
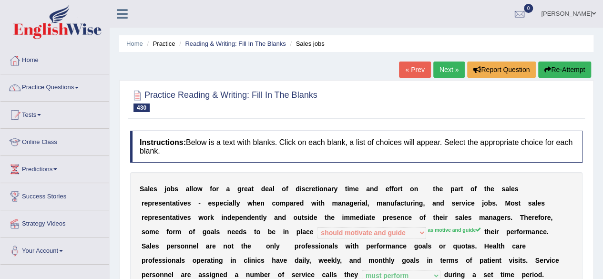
click at [571, 70] on button "Re-Attempt" at bounding box center [564, 69] width 53 height 16
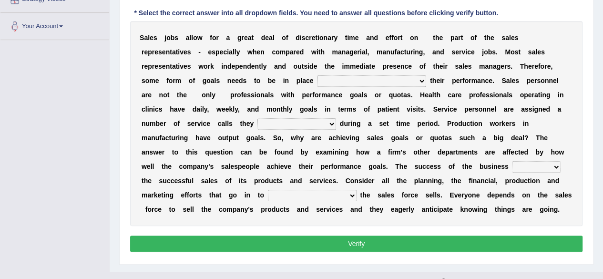
click at [392, 83] on select "as motive and guide should motivate and guide to help motivate and guide as hel…" at bounding box center [371, 80] width 109 height 11
select select "as motive and guide"
click at [317, 75] on select "as motive and guide should motivate and guide to help motivate and guide as hel…" at bounding box center [371, 80] width 109 height 11
click at [302, 124] on select "can perform must perform often are performed might be performing" at bounding box center [296, 123] width 79 height 11
select select "must perform"
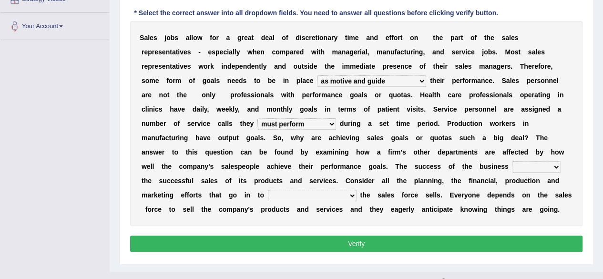
click at [257, 118] on select "can perform must perform often are performed might be performing" at bounding box center [296, 123] width 79 height 11
click at [536, 164] on select "hinges on is set at lasts until look ahead" at bounding box center [536, 166] width 49 height 11
select select "hinges on"
click at [512, 161] on select "hinges on is set at lasts until look ahead" at bounding box center [536, 166] width 49 height 11
click at [333, 198] on select "describing how producing what constructing how much analyzing where" at bounding box center [312, 195] width 89 height 11
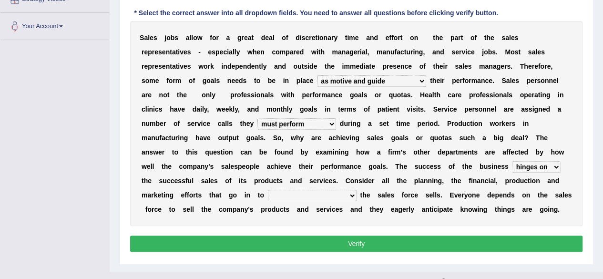
select select "producing what"
click at [268, 190] on select "describing how producing what constructing how much analyzing where" at bounding box center [312, 195] width 89 height 11
click at [308, 243] on button "Verify" at bounding box center [356, 243] width 452 height 16
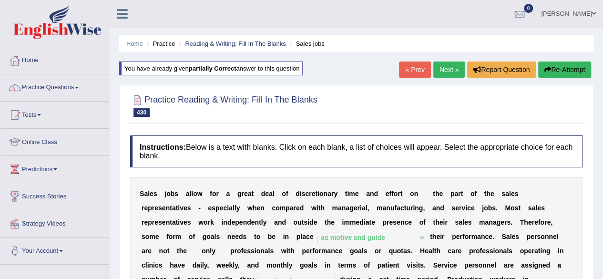
click at [444, 76] on link "Next »" at bounding box center [448, 69] width 31 height 16
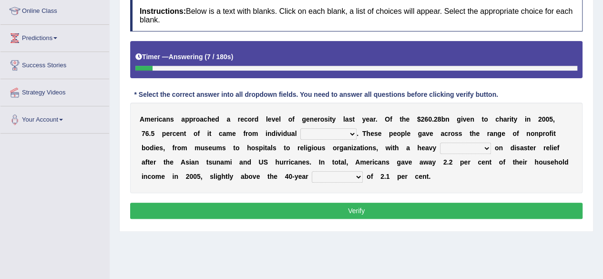
click at [343, 130] on select "donors accounts businessmen honors" at bounding box center [328, 133] width 56 height 11
click at [300, 128] on select "donors accounts businessmen honors" at bounding box center [328, 133] width 56 height 11
click at [332, 126] on div "A m e r i c a n s a p p r o a c h e d a r e c o r d l e v e l o f g e n e r o s…" at bounding box center [356, 147] width 452 height 91
click at [335, 134] on select "donors accounts businessmen honors" at bounding box center [328, 133] width 56 height 11
select select "accounts"
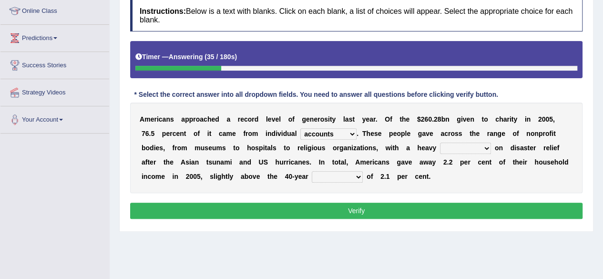
click at [300, 128] on select "donors accounts businessmen honors" at bounding box center [328, 133] width 56 height 11
click at [473, 145] on select "analysis imagination emphasis hypothesis" at bounding box center [465, 147] width 51 height 11
select select "emphasis"
click at [440, 142] on select "analysis imagination emphasis hypothesis" at bounding box center [465, 147] width 51 height 11
click at [337, 181] on select "coverage average indebtness sovereignty" at bounding box center [337, 176] width 51 height 11
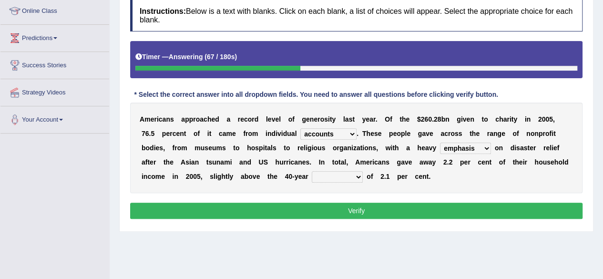
select select "average"
click at [312, 171] on select "coverage average indebtness sovereignty" at bounding box center [337, 176] width 51 height 11
click at [337, 211] on button "Verify" at bounding box center [356, 210] width 452 height 16
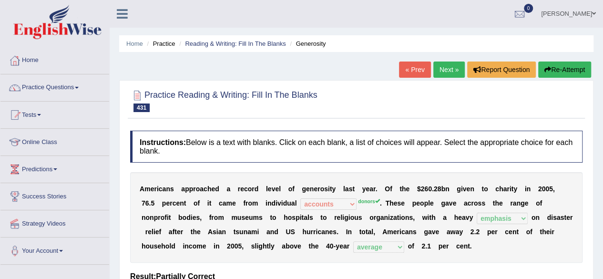
click at [436, 74] on link "Next »" at bounding box center [448, 69] width 31 height 16
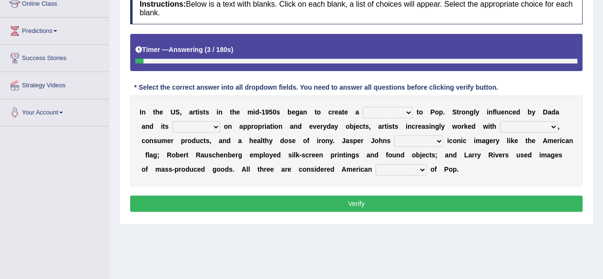
click at [384, 112] on select "bridge distribution cap finale" at bounding box center [388, 112] width 50 height 11
select select "bridge"
click at [363, 107] on select "bridge distribution cap finale" at bounding box center [388, 112] width 50 height 11
click at [205, 128] on select "emphasis point pressure strength" at bounding box center [196, 126] width 48 height 11
select select "emphasis"
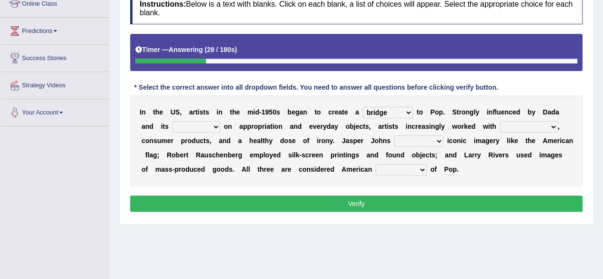
click at [172, 121] on select "emphasis point pressure strength" at bounding box center [196, 126] width 48 height 11
click at [514, 122] on select "collage cost disintegration leash" at bounding box center [529, 126] width 58 height 11
select select "cost"
click at [500, 121] on select "collage cost disintegration leash" at bounding box center [529, 126] width 58 height 11
click at [406, 142] on select "reimagined recalled recycled reviewed" at bounding box center [418, 140] width 49 height 11
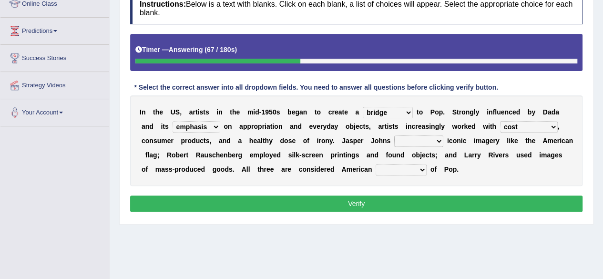
select select "recalled"
click at [394, 135] on select "reimagined recalled recycled reviewed" at bounding box center [418, 140] width 49 height 11
click at [402, 177] on div "I n t h e U S , a r t i s t s i n t h e m i d - 1 9 5 0 s b e g a n t o c r e a…" at bounding box center [356, 140] width 452 height 91
click at [399, 171] on select "forerunners protestors funders founders" at bounding box center [400, 169] width 51 height 11
select select "founders"
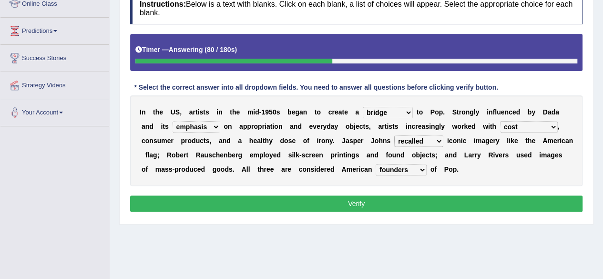
click at [375, 164] on select "forerunners protestors funders founders" at bounding box center [400, 169] width 51 height 11
click at [405, 203] on button "Verify" at bounding box center [356, 203] width 452 height 16
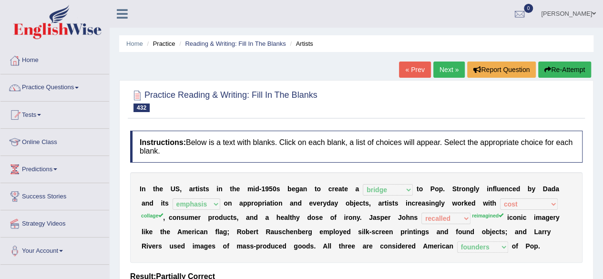
click at [442, 70] on link "Next »" at bounding box center [448, 69] width 31 height 16
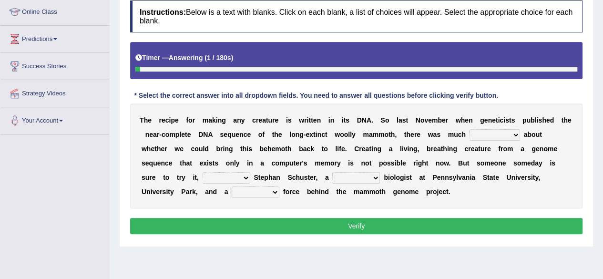
scroll to position [131, 0]
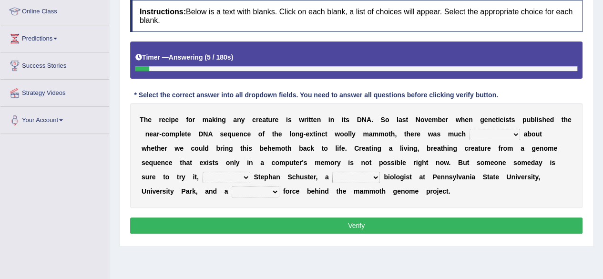
click at [494, 136] on select "speculation profit ratio worship" at bounding box center [494, 134] width 50 height 11
select select "speculation"
click at [469, 129] on select "speculation profit ratio worship" at bounding box center [494, 134] width 50 height 11
click at [218, 178] on select "predicts forecast provides censures" at bounding box center [226, 176] width 48 height 11
select select "predicts"
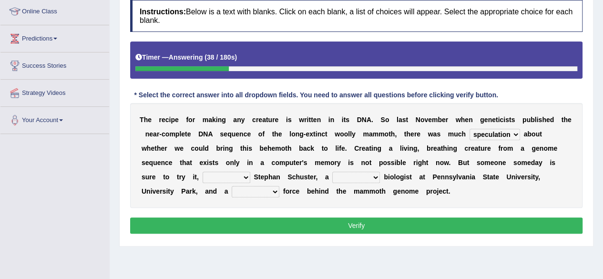
click at [202, 171] on select "predicts forecast provides censures" at bounding box center [226, 176] width 48 height 11
click at [351, 181] on select "human molecular animal organ" at bounding box center [356, 176] width 48 height 11
select select "molecular"
click at [332, 171] on select "human molecular animal organ" at bounding box center [356, 176] width 48 height 11
click at [258, 190] on select "driving army moving carrying" at bounding box center [256, 191] width 48 height 11
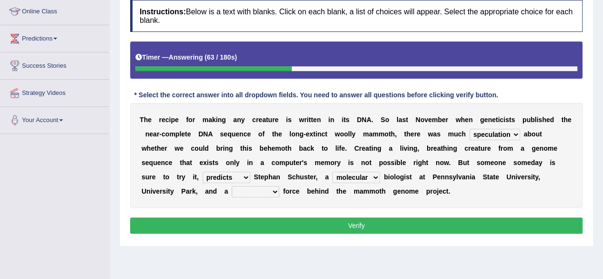
select select "driving"
click at [232, 186] on select "driving army moving carrying" at bounding box center [256, 191] width 48 height 11
click at [271, 218] on button "Verify" at bounding box center [356, 225] width 452 height 16
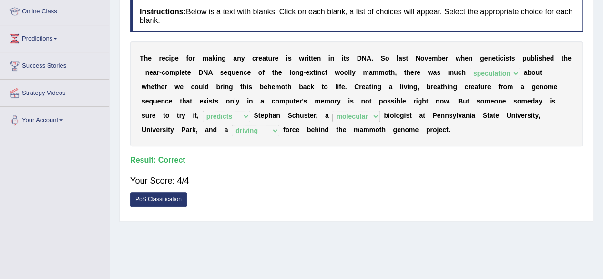
scroll to position [0, 0]
